Goal: Task Accomplishment & Management: Manage account settings

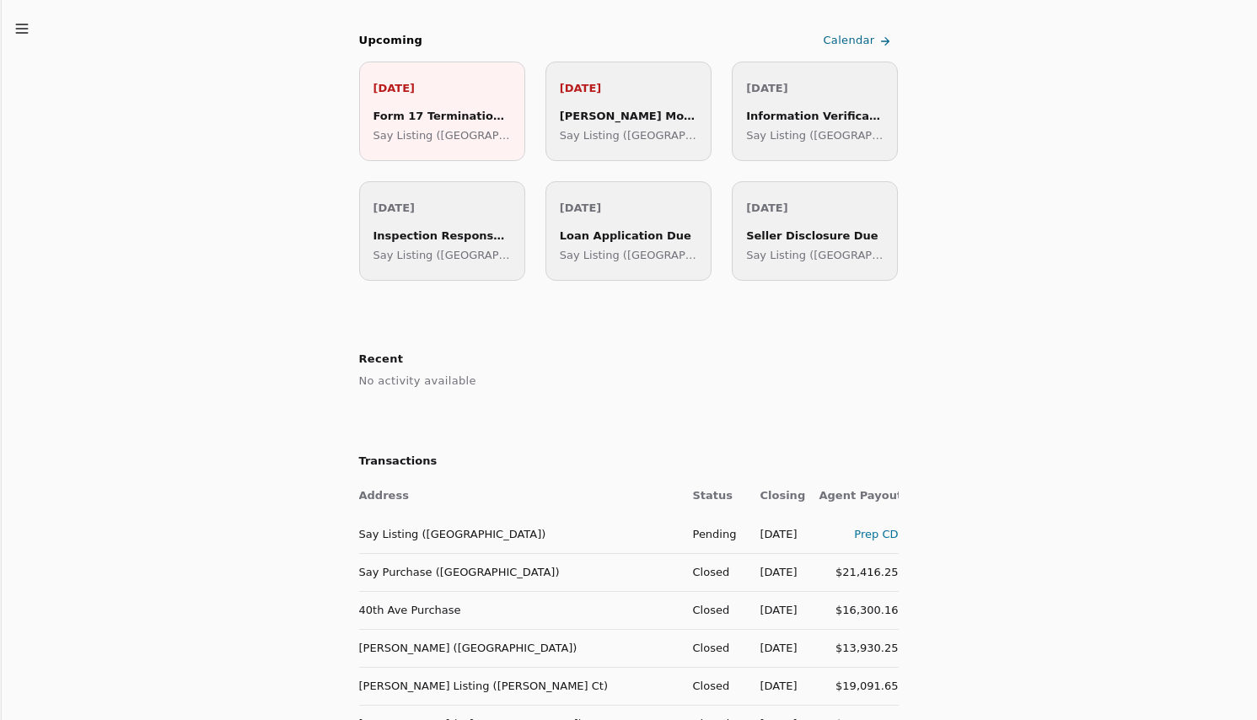
scroll to position [506, 0]
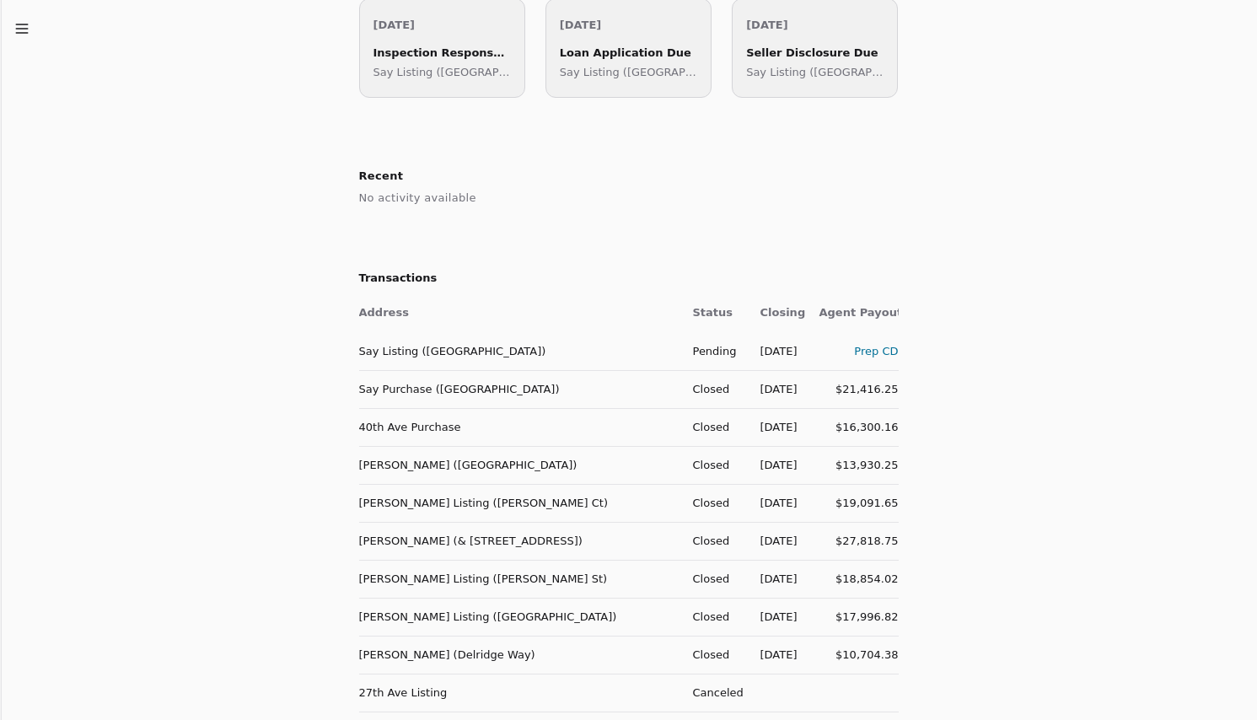
click at [529, 352] on td "Say Listing ([GEOGRAPHIC_DATA])" at bounding box center [519, 351] width 320 height 38
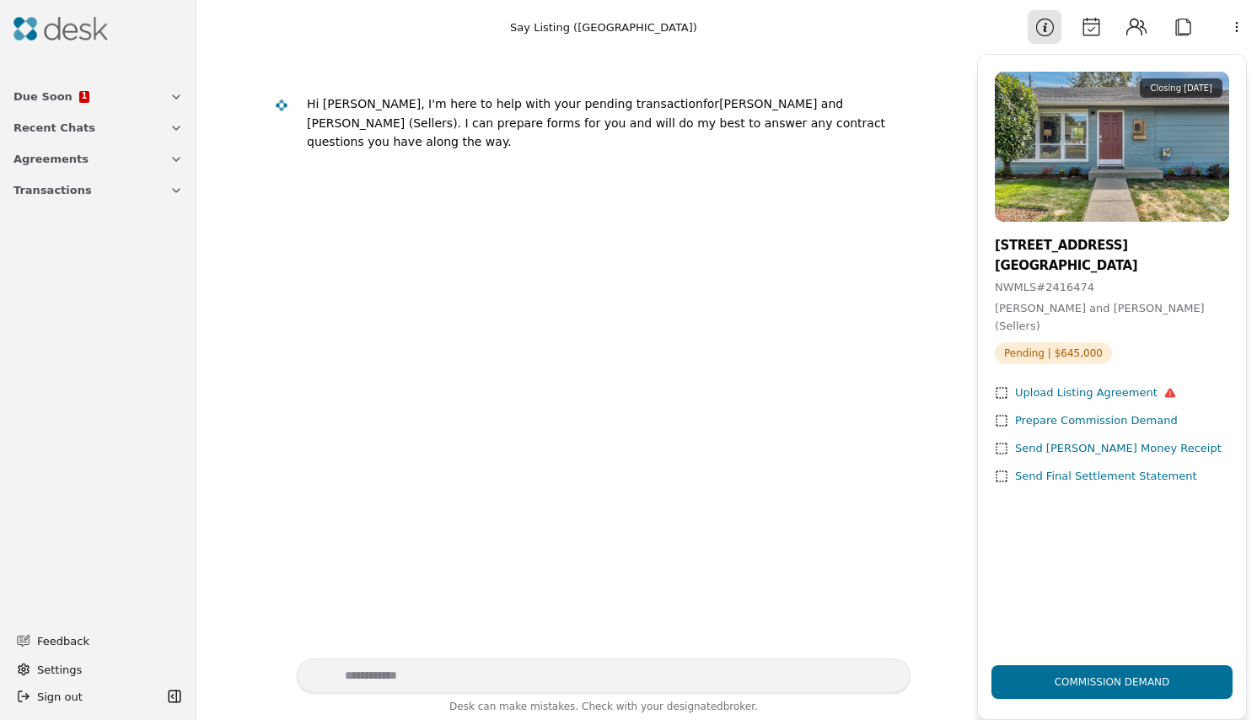
click at [1134, 384] on div "Upload Listing Agreement" at bounding box center [1095, 393] width 161 height 18
click at [1079, 384] on div "Upload Listing Agreement" at bounding box center [1095, 393] width 161 height 18
click at [126, 97] on button "Due Soon 1" at bounding box center [98, 96] width 190 height 31
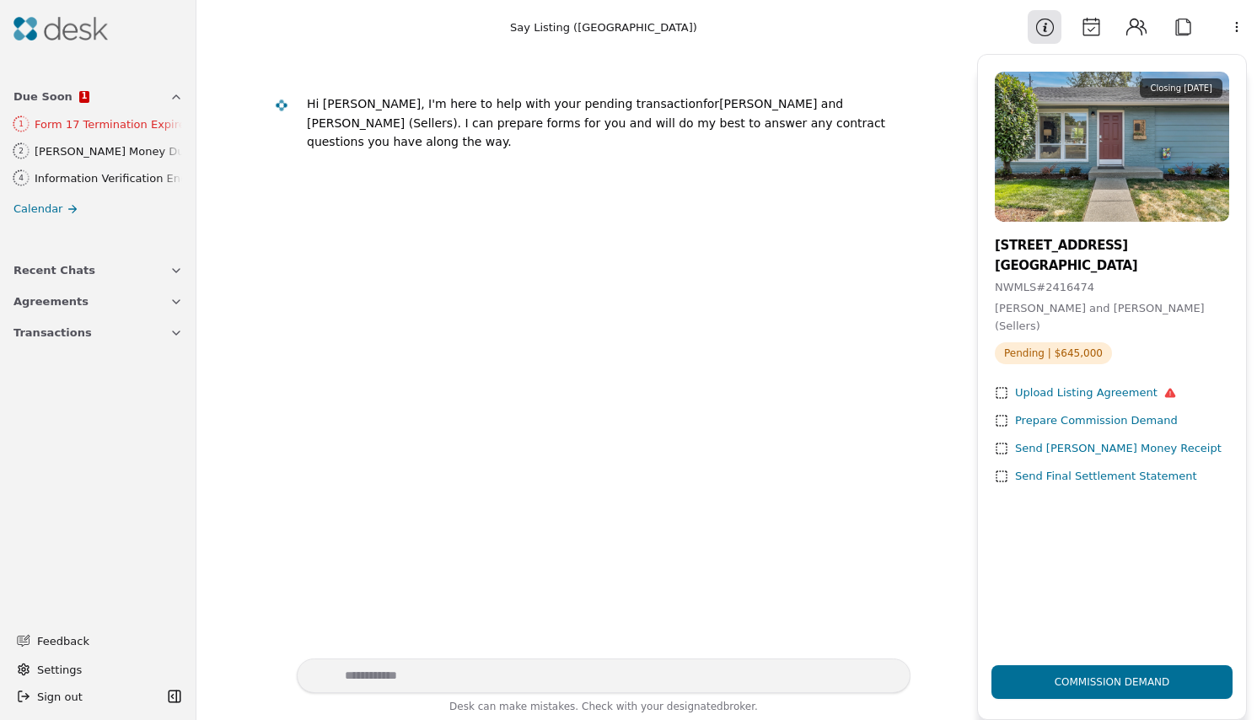
click at [86, 26] on img at bounding box center [60, 29] width 94 height 24
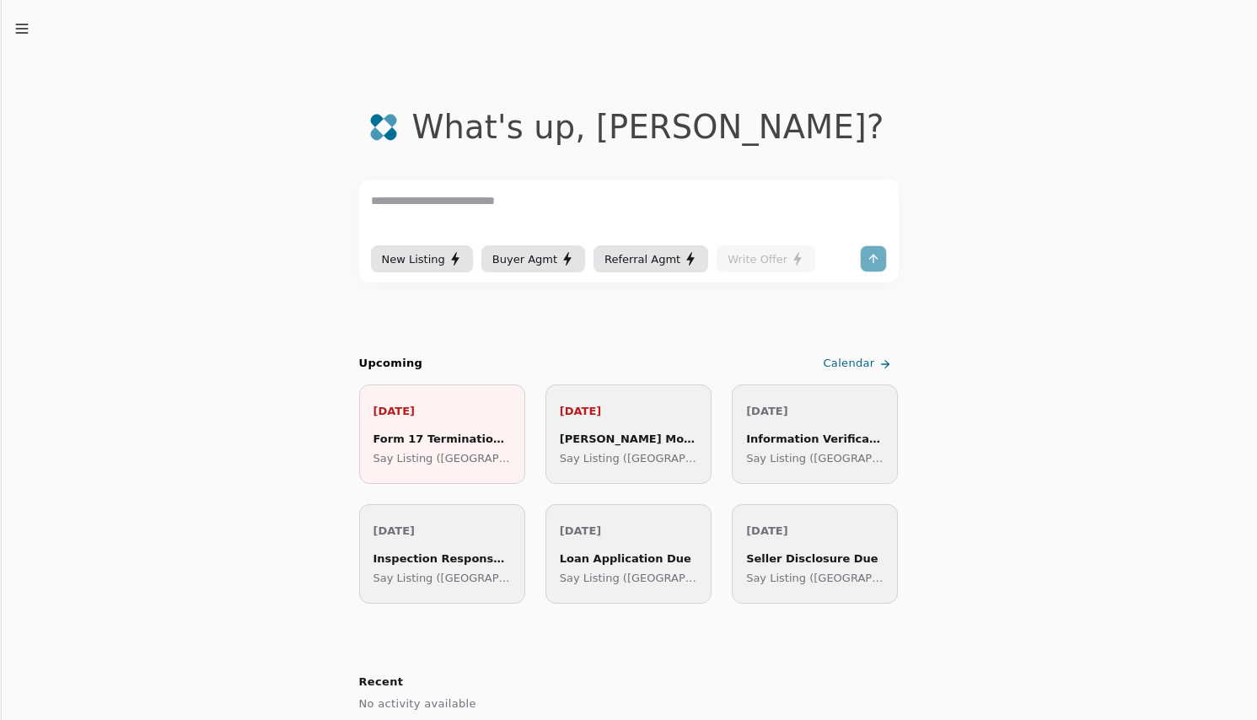
click at [459, 448] on div "Form 17 Termination Expires Say Listing ([GEOGRAPHIC_DATA])" at bounding box center [441, 448] width 137 height 37
click at [879, 365] on icon at bounding box center [885, 363] width 13 height 13
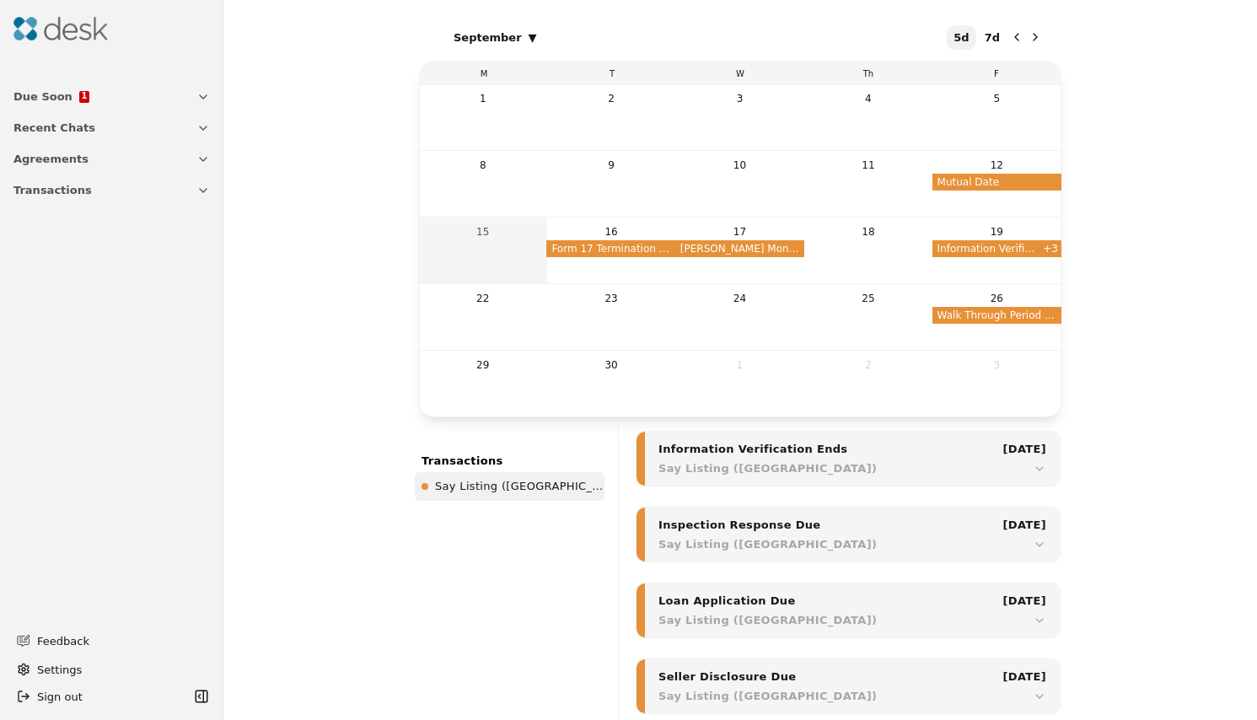
scroll to position [422, 0]
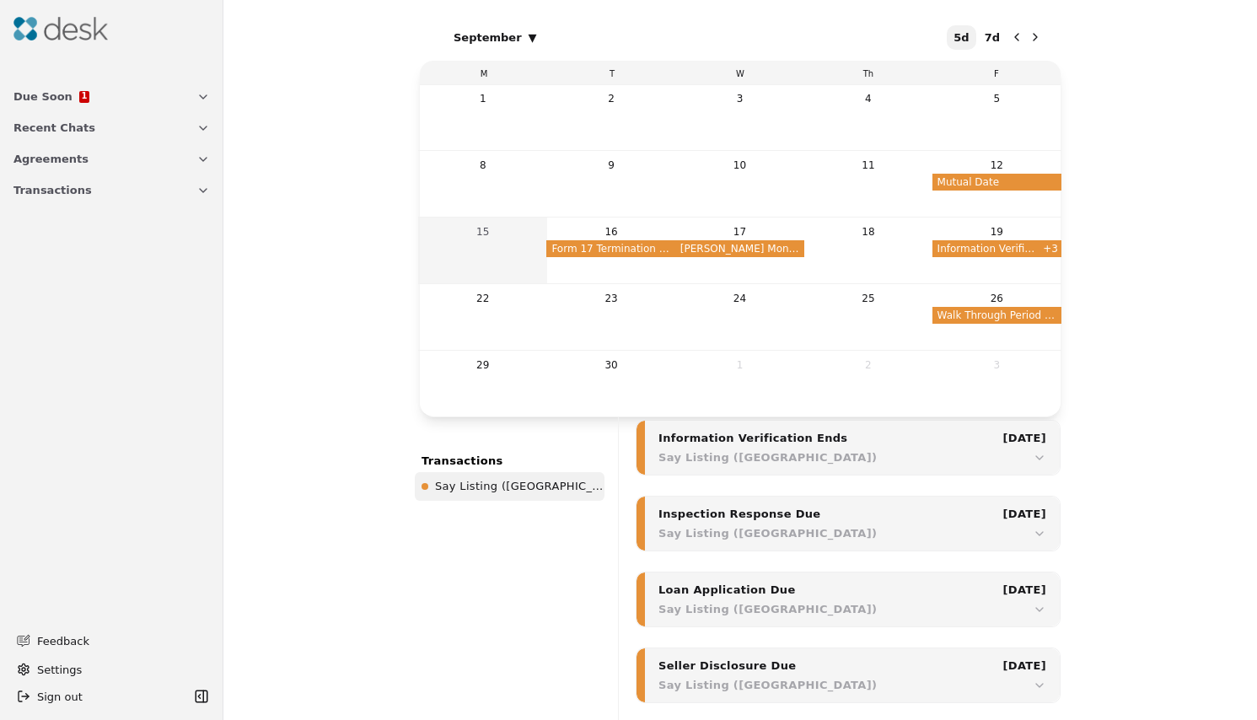
click at [929, 531] on div "Say Listing ([GEOGRAPHIC_DATA])" at bounding box center [852, 533] width 388 height 18
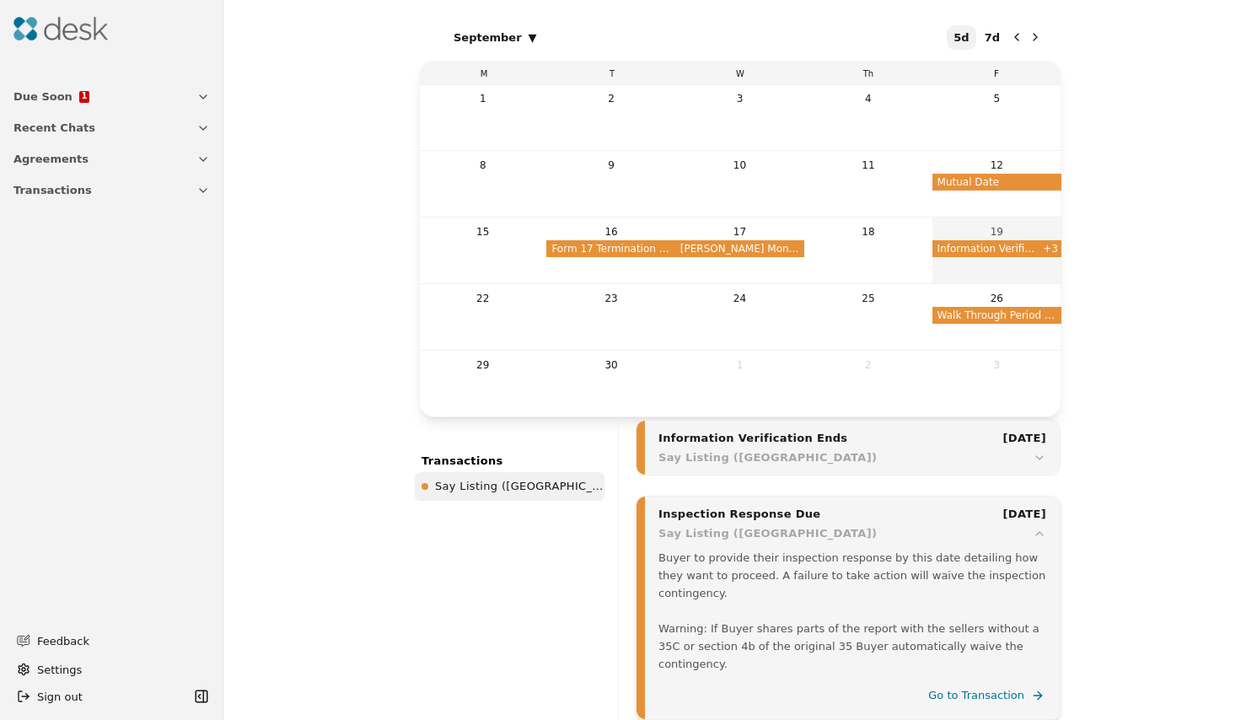
scroll to position [405, 0]
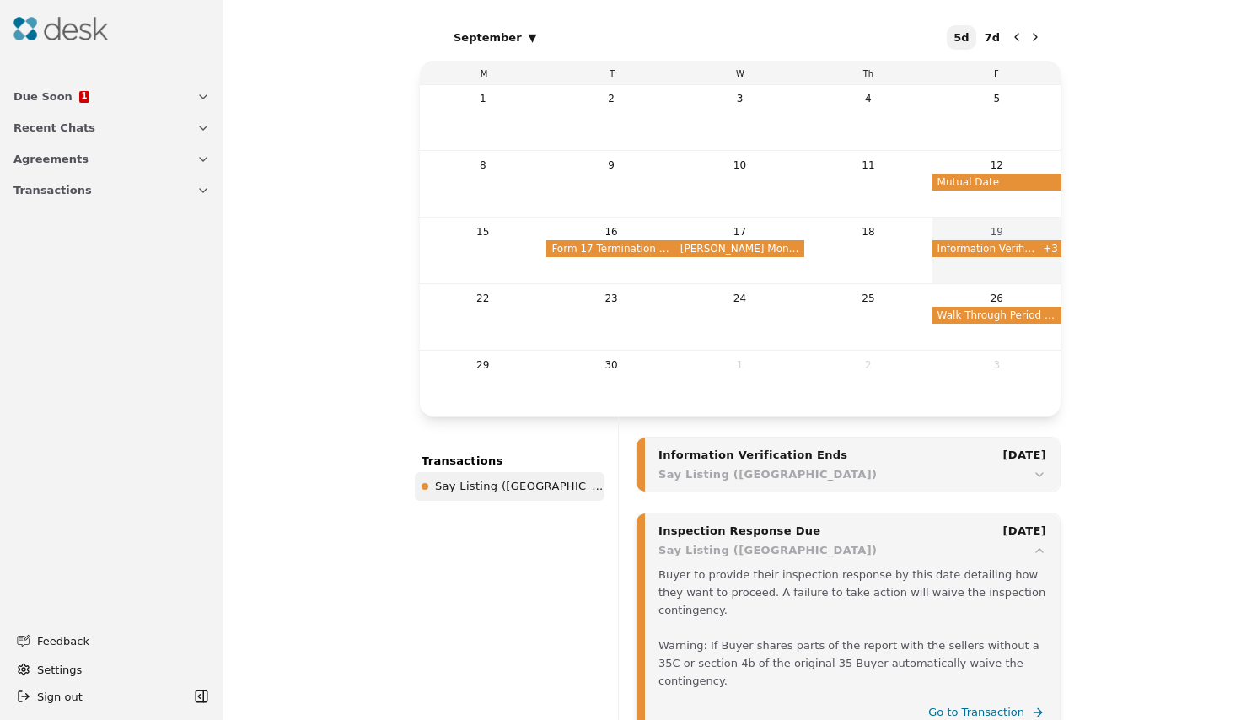
click at [992, 35] on button "7d" at bounding box center [992, 37] width 29 height 24
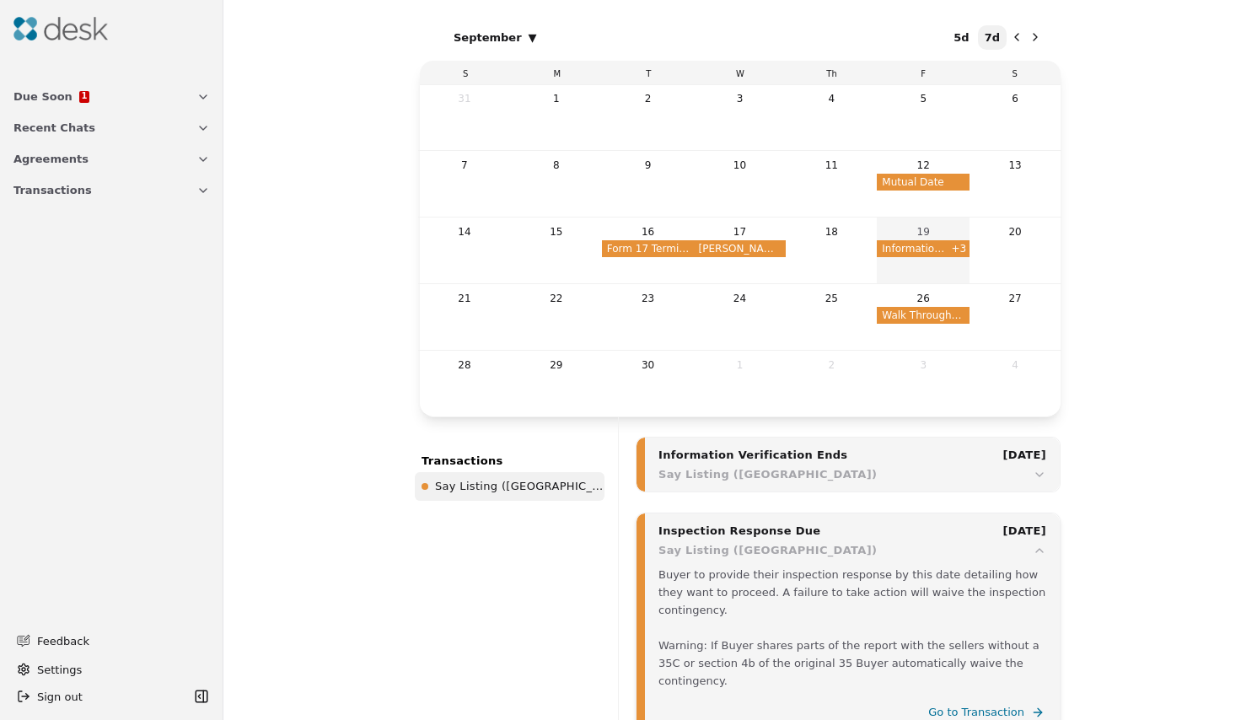
click at [965, 253] on button "+ 3" at bounding box center [960, 248] width 19 height 17
click at [1134, 271] on div "September ▾ 5d 7d S M T W Th F S 31 1 2 3 4 5 6 7 8 9 10 11 12 Mutual Date 13 1…" at bounding box center [740, 360] width 1034 height 720
click at [884, 319] on span "Walk Through Period Begins" at bounding box center [923, 315] width 93 height 17
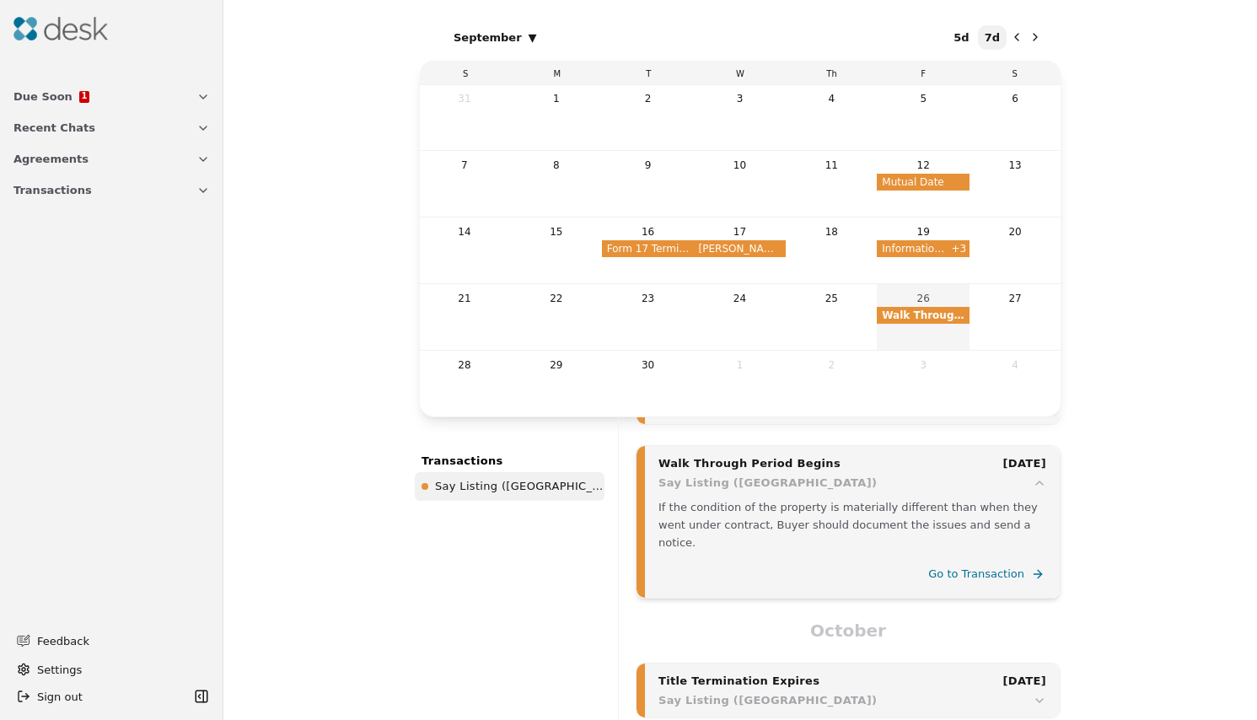
scroll to position [708, 0]
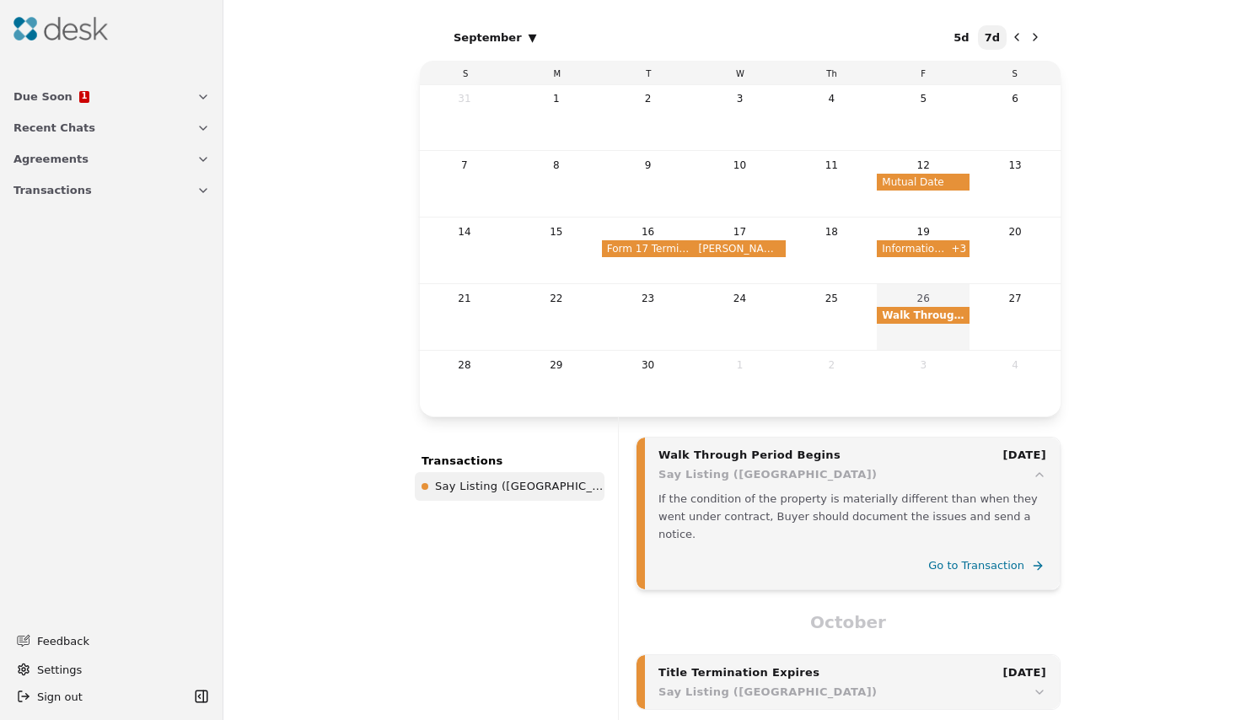
click at [1037, 42] on icon "Next month" at bounding box center [1035, 36] width 13 height 13
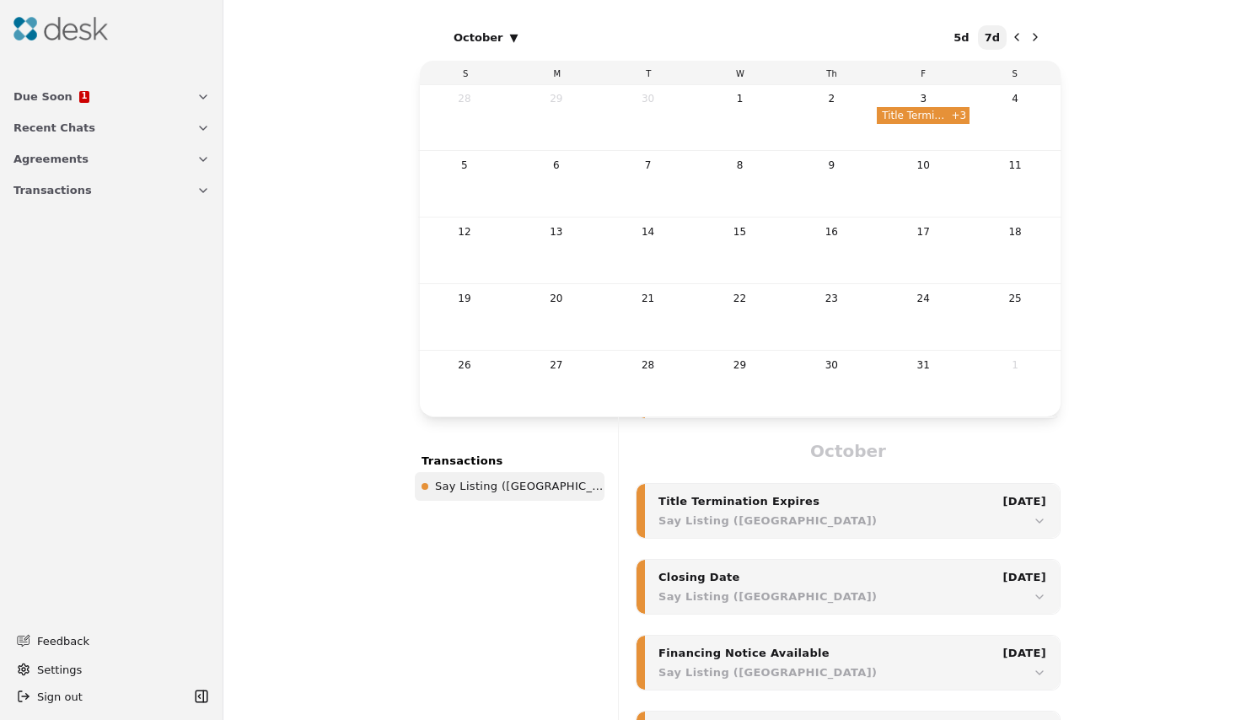
scroll to position [784, 0]
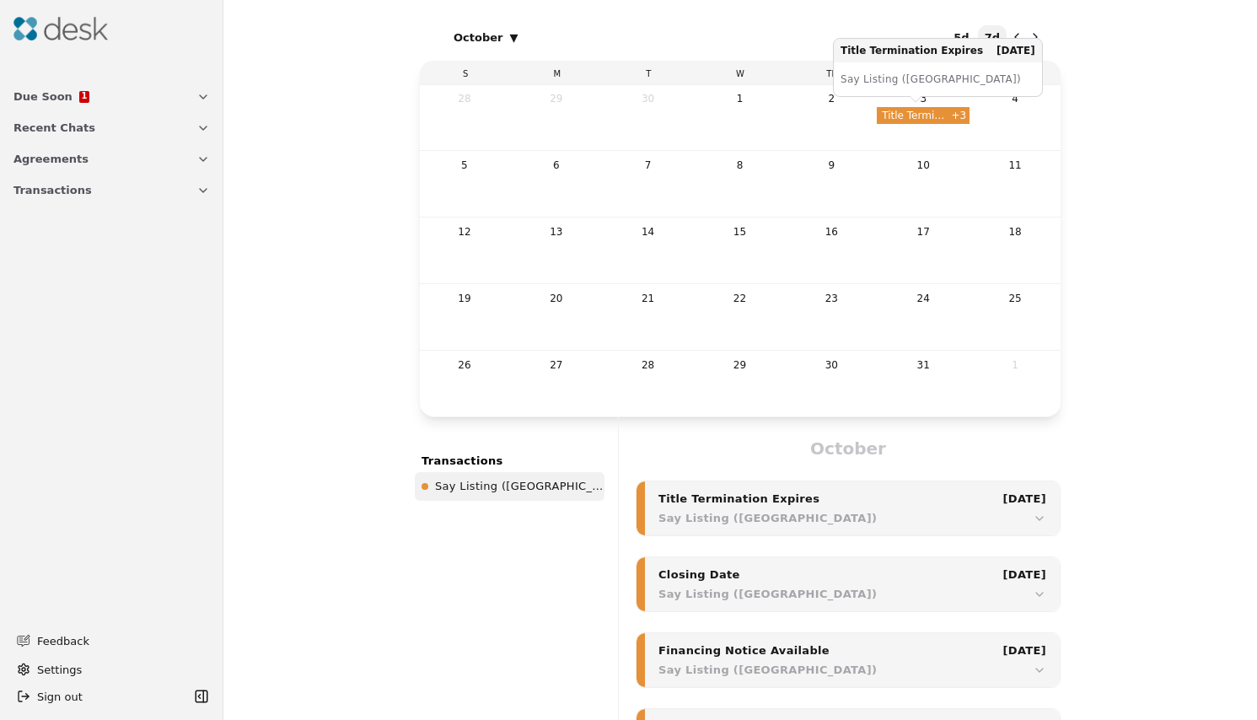
click at [918, 110] on span "Title Termination Expires" at bounding box center [914, 115] width 74 height 17
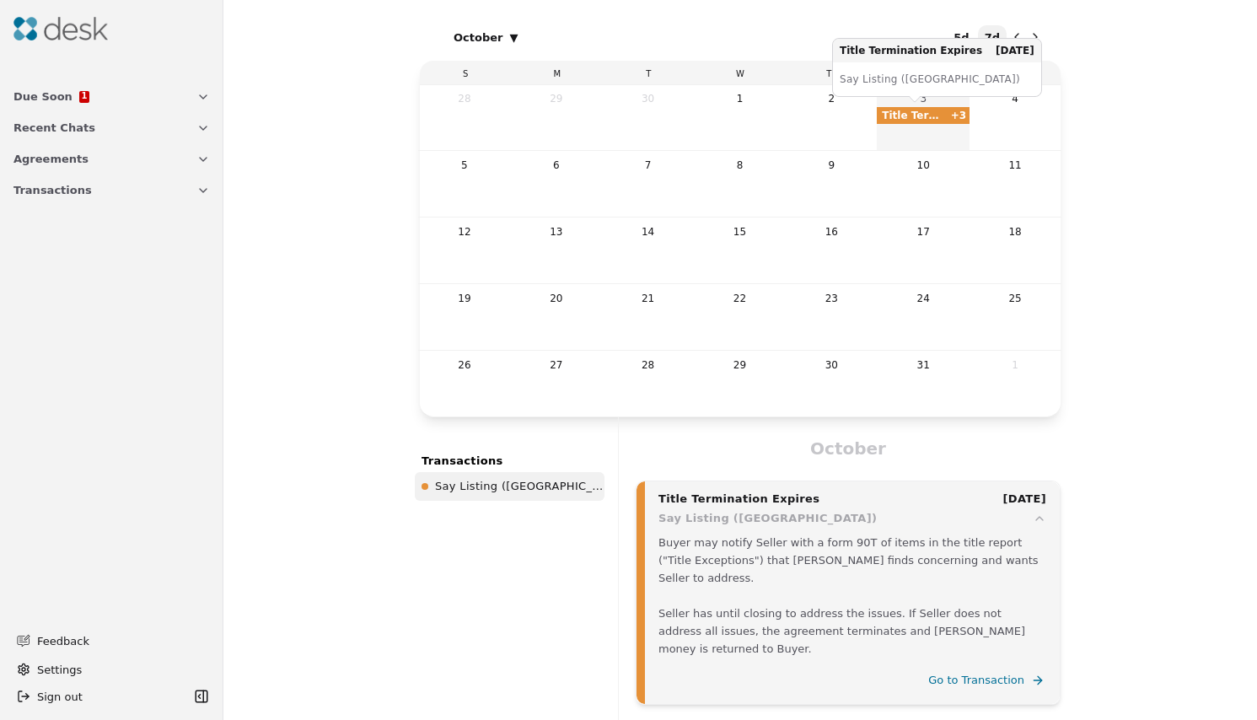
click at [922, 121] on span "Title Termination Expires" at bounding box center [913, 115] width 73 height 17
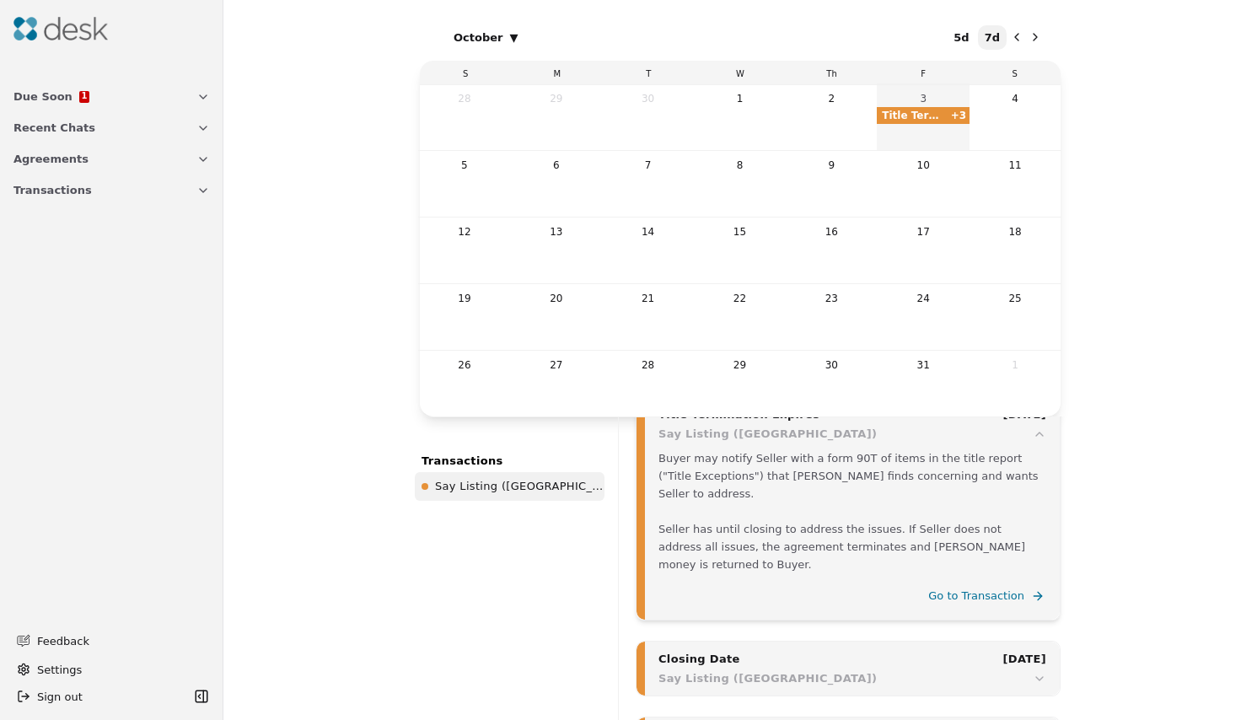
scroll to position [700, 0]
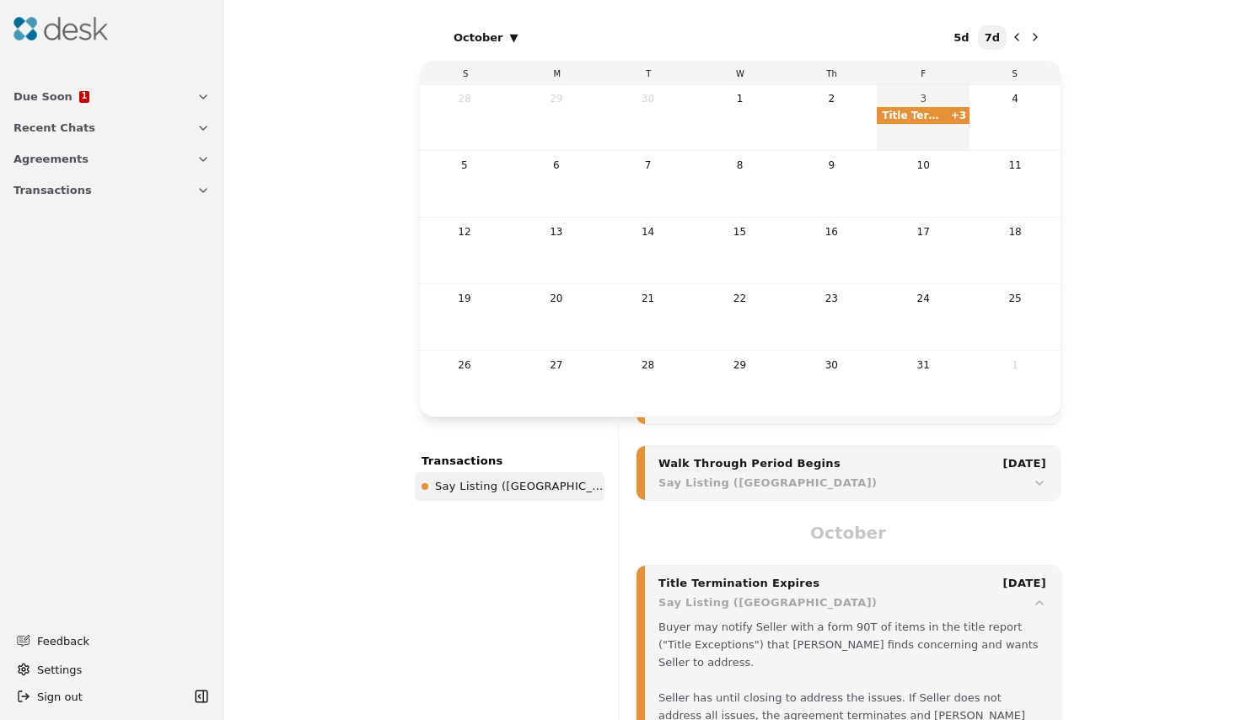
click at [1018, 44] on button "Previous month" at bounding box center [1016, 37] width 17 height 17
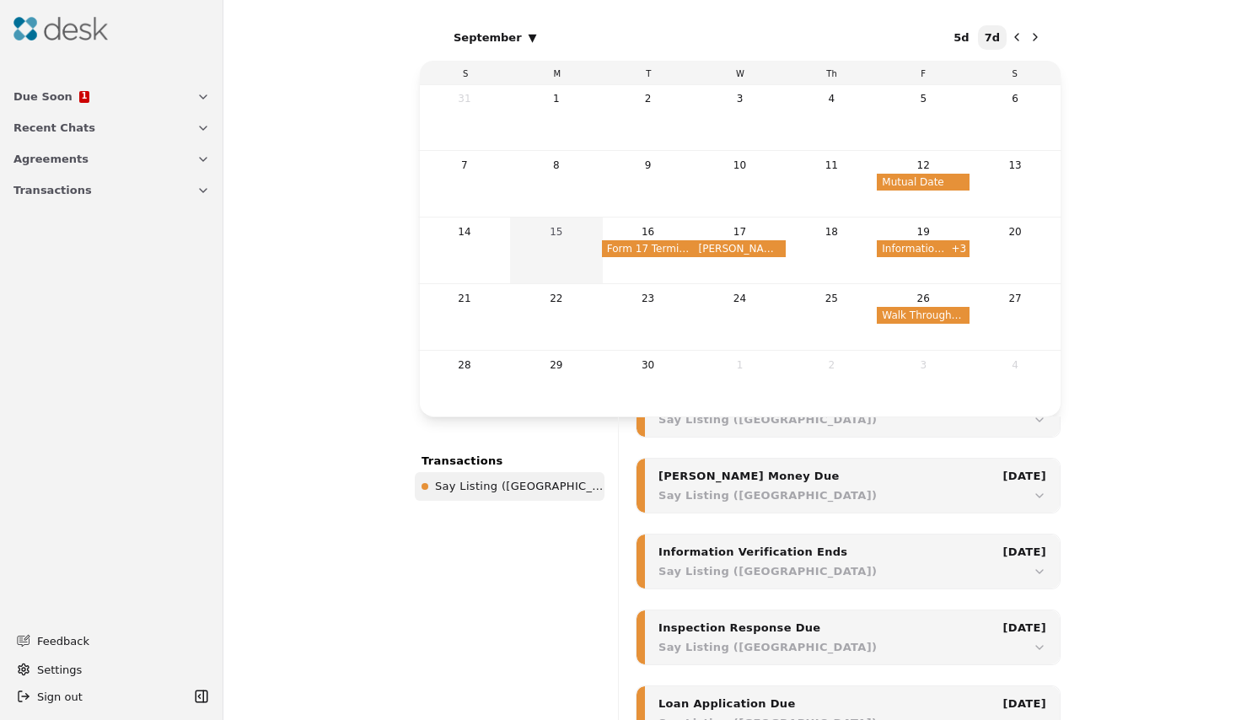
scroll to position [253, 0]
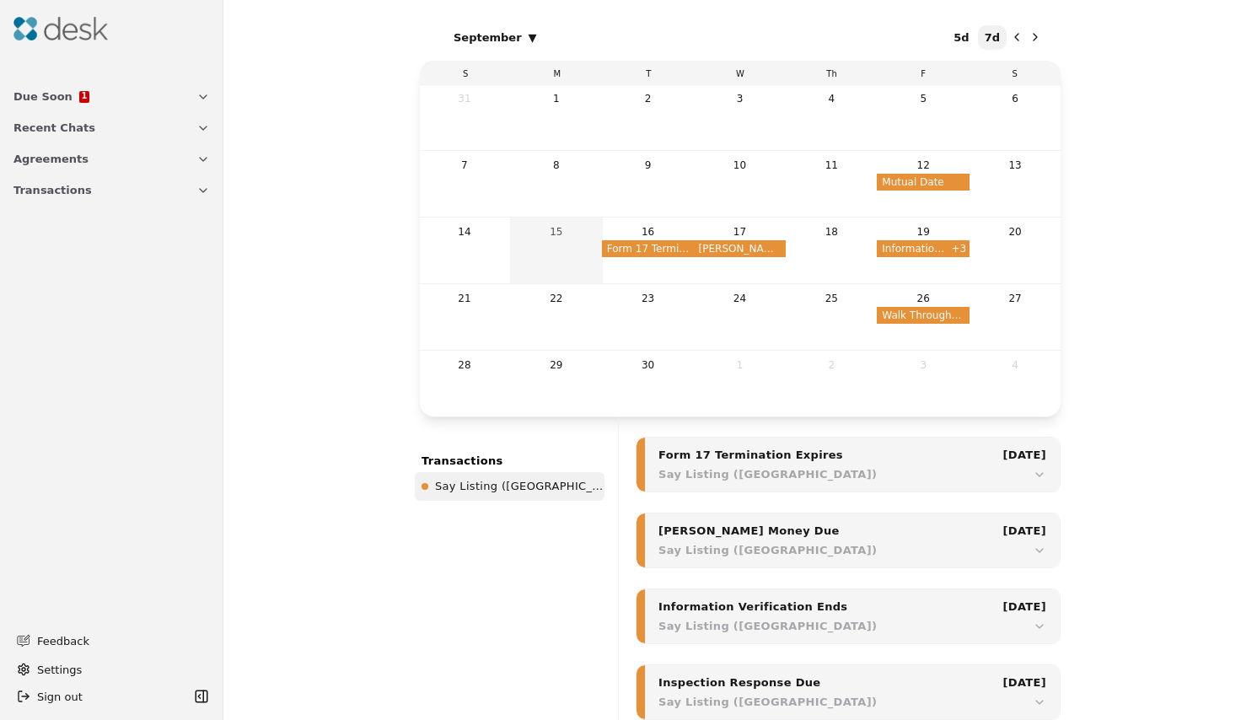
click at [66, 37] on img at bounding box center [60, 29] width 94 height 24
